Goal: Information Seeking & Learning: Learn about a topic

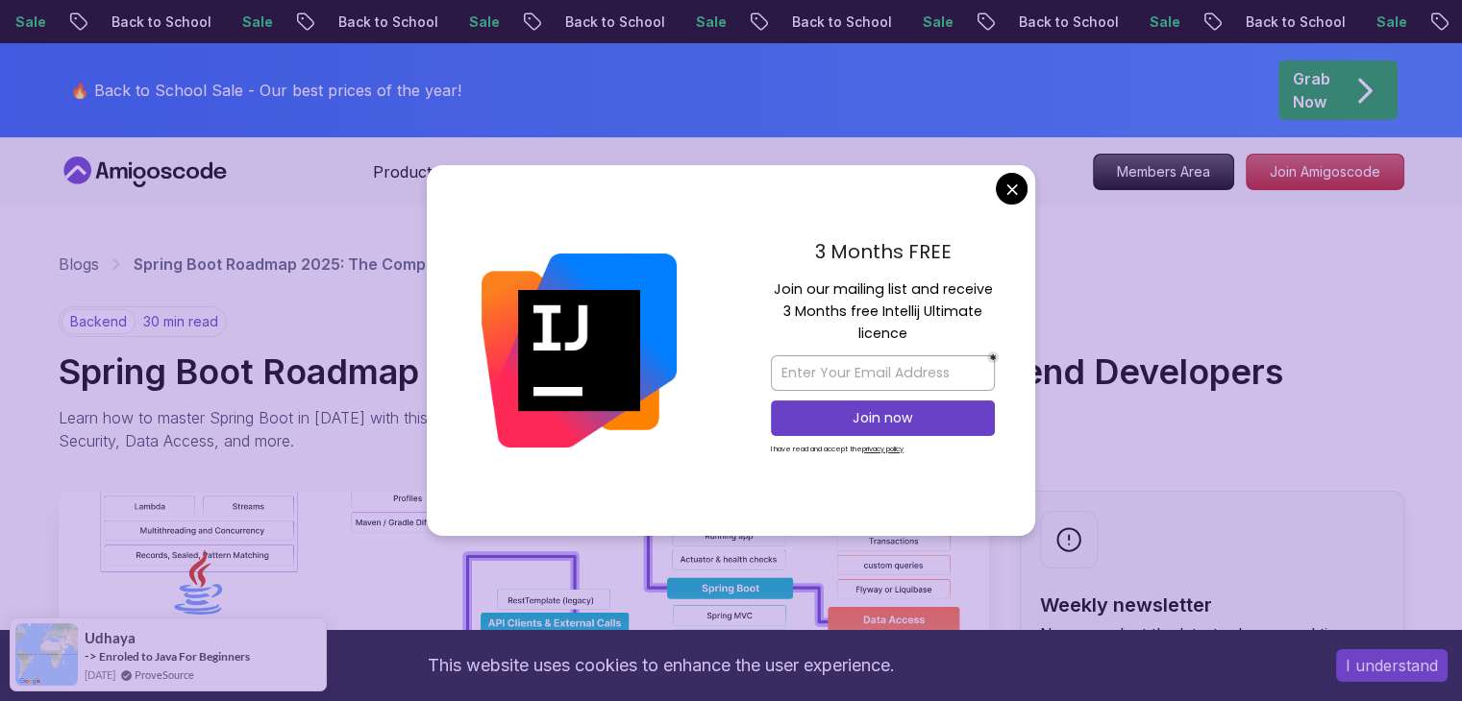
click at [1258, 327] on div "backend 30 min read Spring Boot Roadmap 2025: The Complete Guide for Backend De…" at bounding box center [731, 380] width 1345 height 146
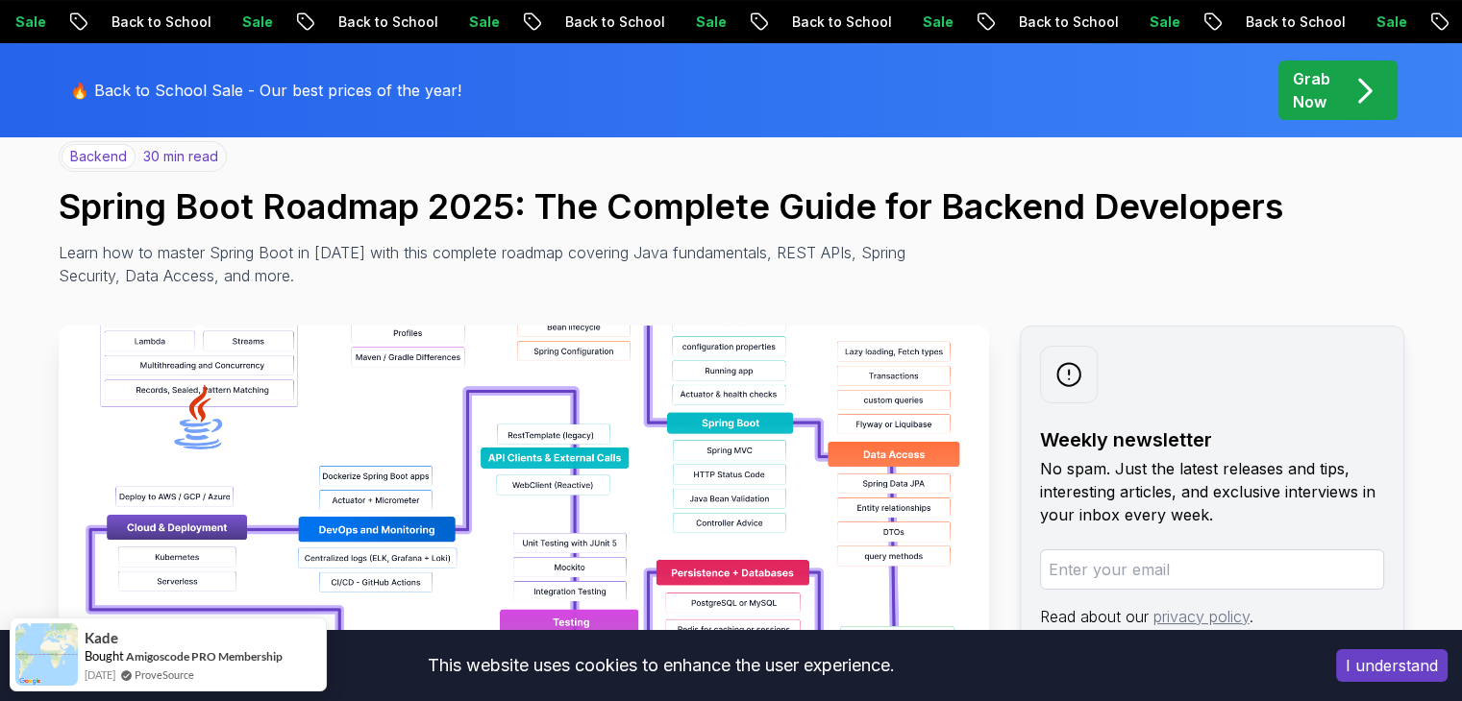
scroll to position [75, 0]
